Goal: Task Accomplishment & Management: Complete application form

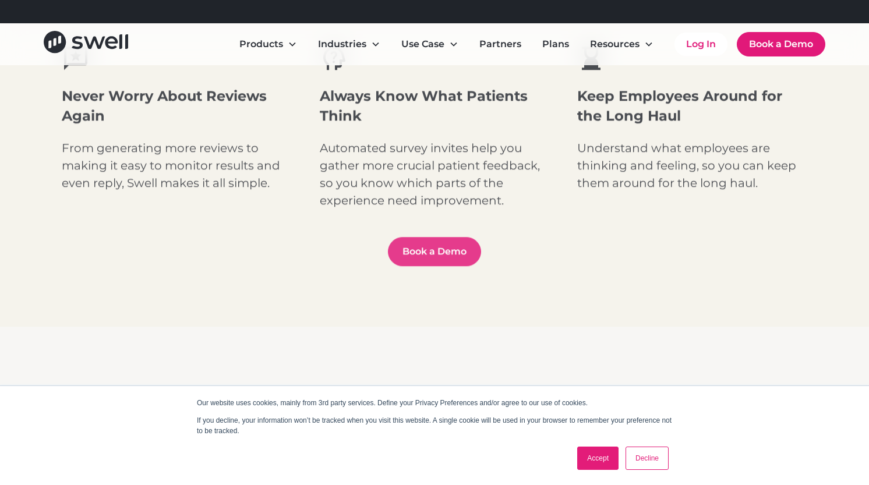
scroll to position [757, 0]
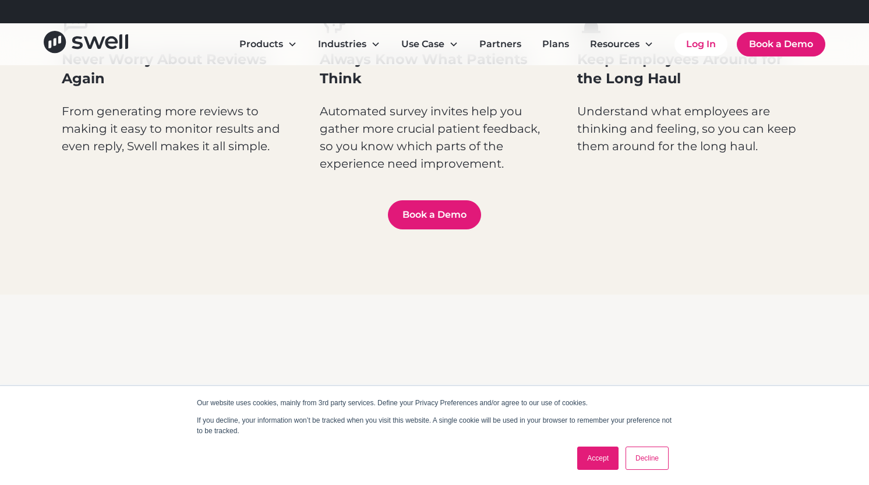
click at [615, 458] on link "Accept" at bounding box center [597, 458] width 41 height 23
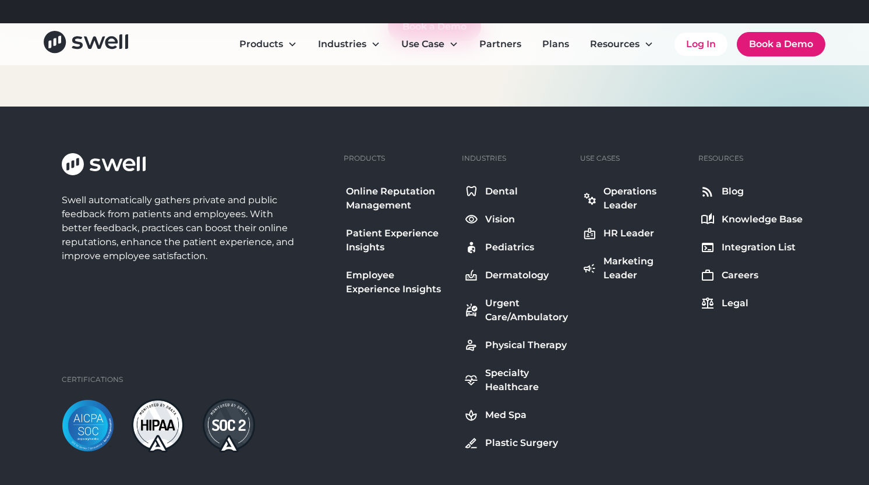
scroll to position [4449, 0]
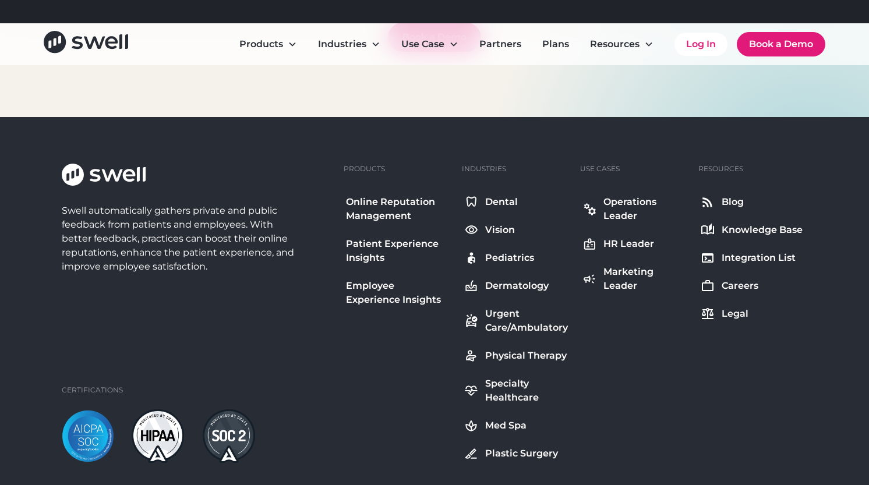
click at [636, 277] on div "Marketing Leader" at bounding box center [645, 279] width 83 height 28
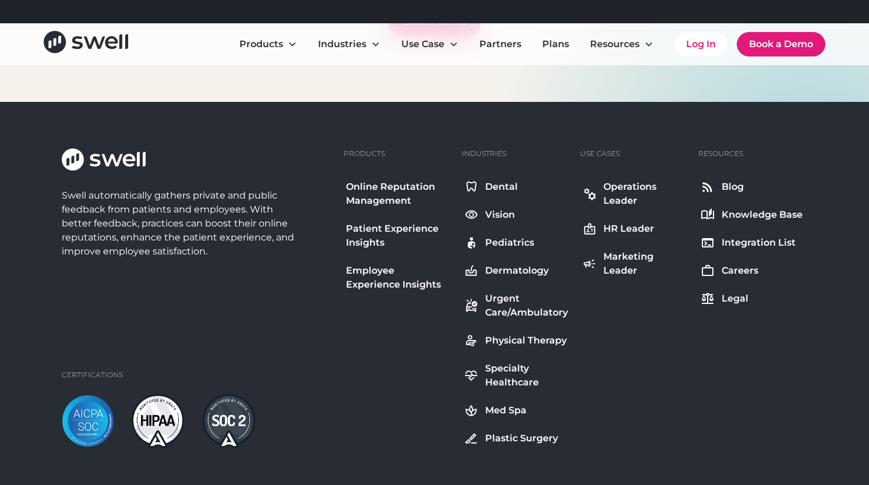
scroll to position [6074, 0]
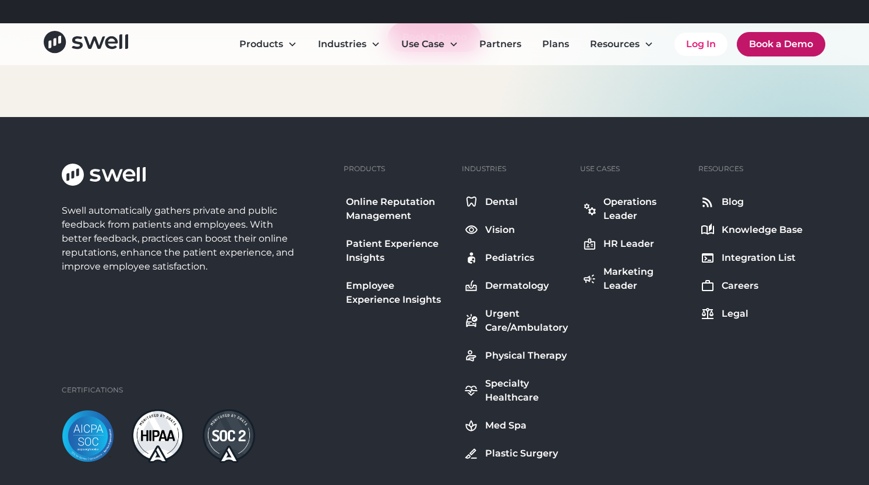
click at [789, 40] on link "Book a Demo" at bounding box center [781, 44] width 89 height 24
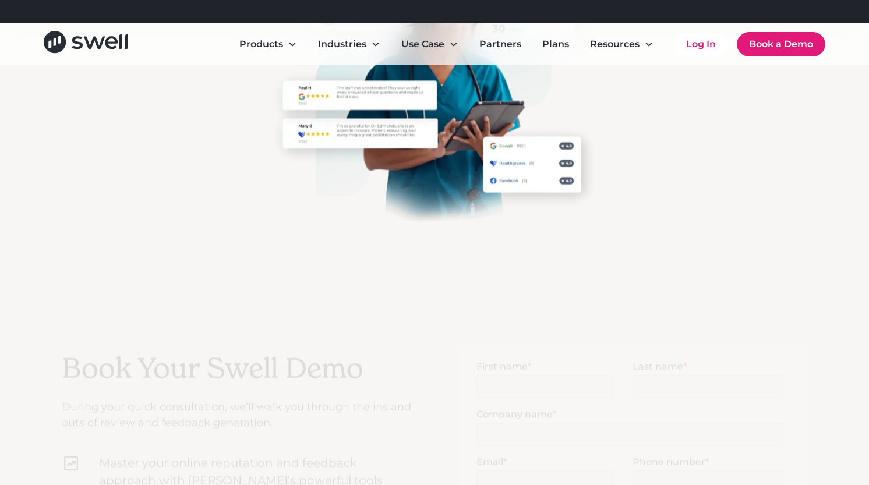
scroll to position [291, 0]
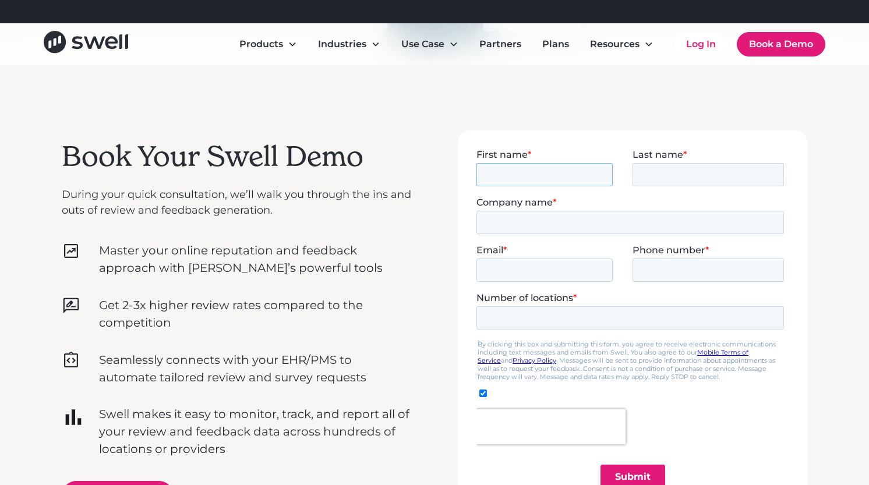
click at [539, 171] on input "First name *" at bounding box center [545, 174] width 136 height 23
type input "[PERSON_NAME]"
click at [696, 161] on div "Last name *" at bounding box center [711, 167] width 156 height 37
click at [696, 171] on input "Last name *" at bounding box center [708, 174] width 151 height 23
type input "[PERSON_NAME]"
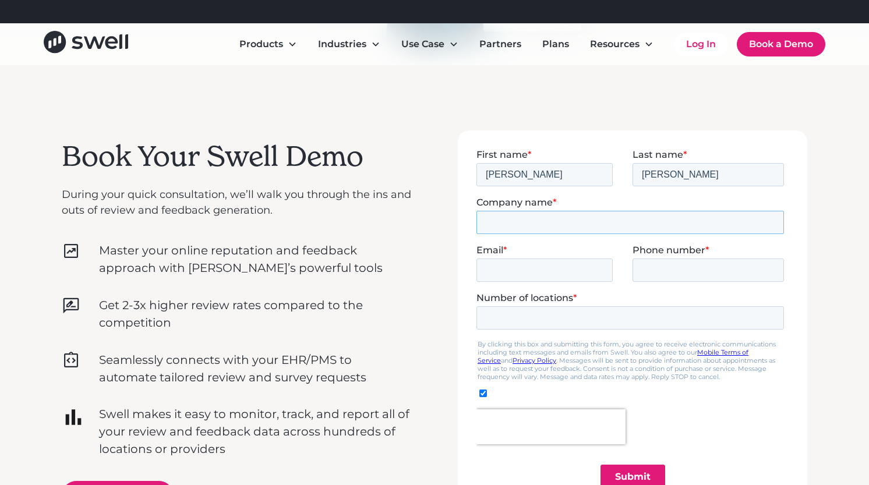
click at [569, 218] on input "Company name *" at bounding box center [631, 221] width 308 height 23
type input "AAPD Foundation"
click at [518, 258] on input "Email *" at bounding box center [545, 269] width 136 height 23
type input "[EMAIL_ADDRESS][DOMAIN_NAME]"
click at [687, 253] on span "Phone number" at bounding box center [669, 249] width 73 height 11
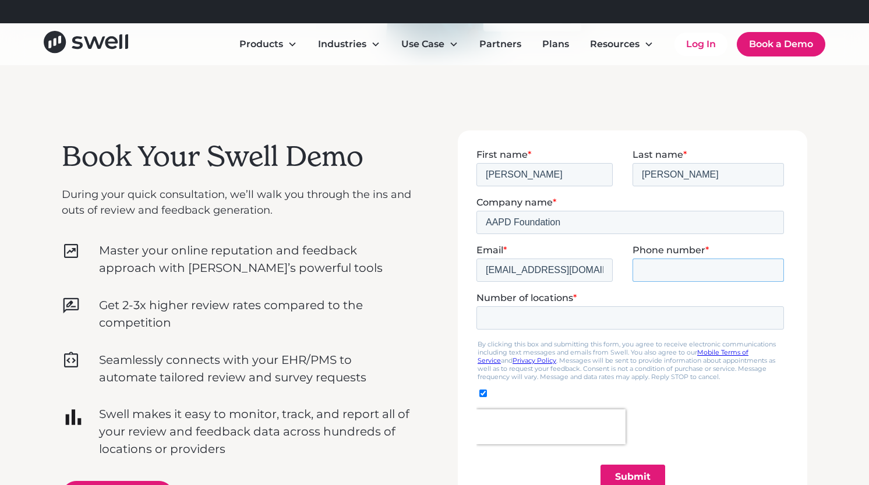
click at [687, 258] on input "Phone number *" at bounding box center [708, 269] width 151 height 23
click at [686, 266] on input "Phone number *" at bounding box center [708, 269] width 151 height 23
type input "17737654125"
click at [578, 317] on input "Number of locations *" at bounding box center [631, 317] width 308 height 23
type input "1"
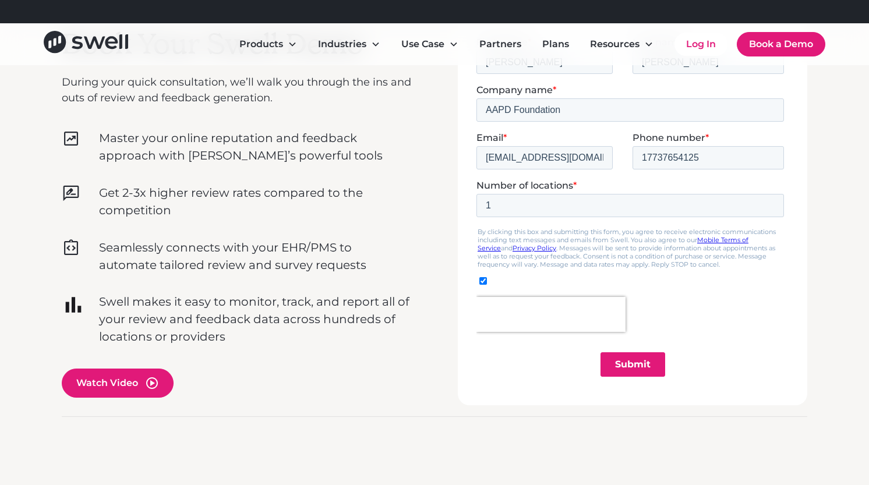
scroll to position [408, 0]
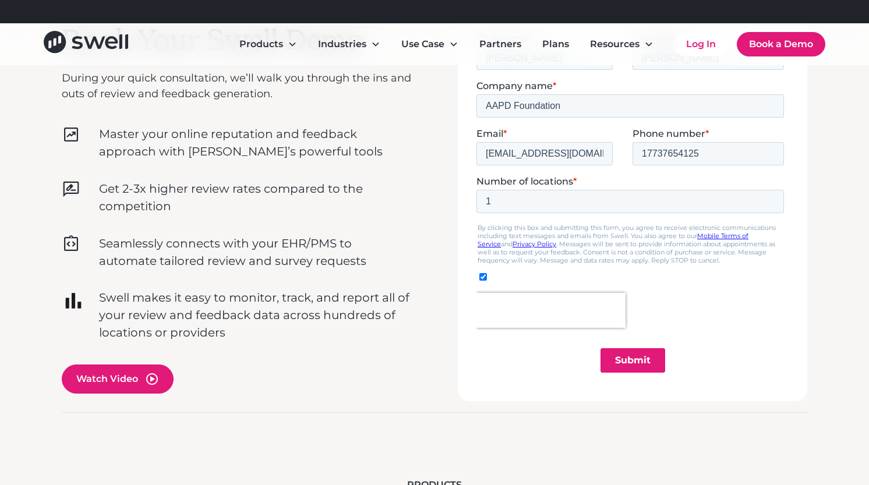
click at [623, 348] on input "Submit" at bounding box center [633, 360] width 65 height 24
